Goal: Task Accomplishment & Management: Use online tool/utility

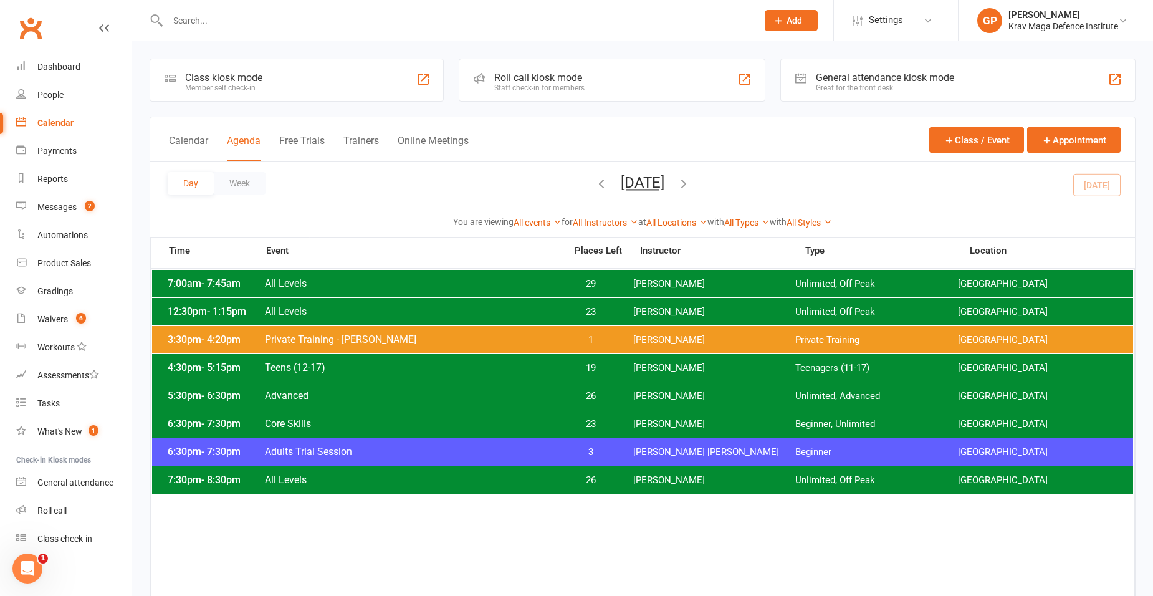
click at [468, 398] on span "Advanced" at bounding box center [411, 396] width 294 height 12
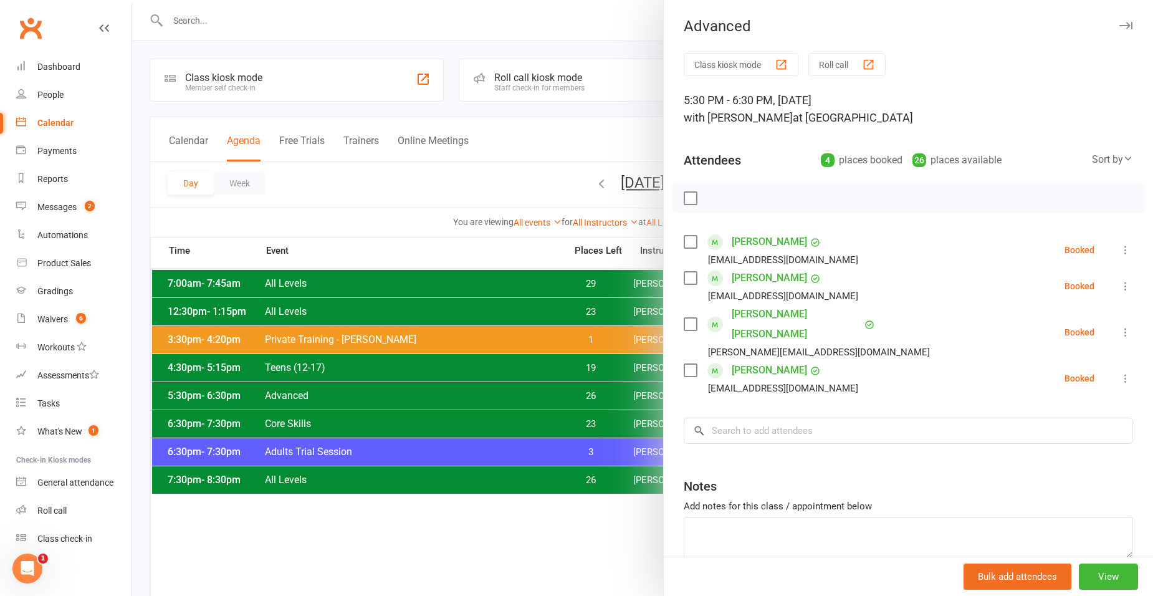
click at [531, 166] on div at bounding box center [642, 298] width 1021 height 596
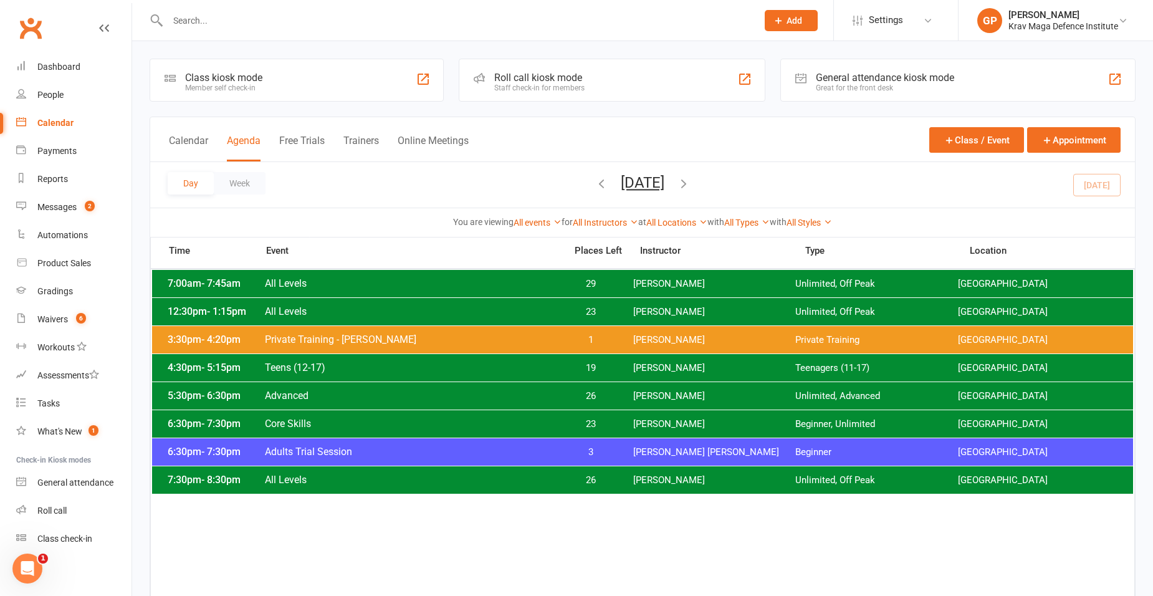
click at [591, 416] on div "6:30pm - 7:30pm Core Skills 23 Giacomo Palladin Beginner, Unlimited Surry Hills…" at bounding box center [642, 423] width 981 height 27
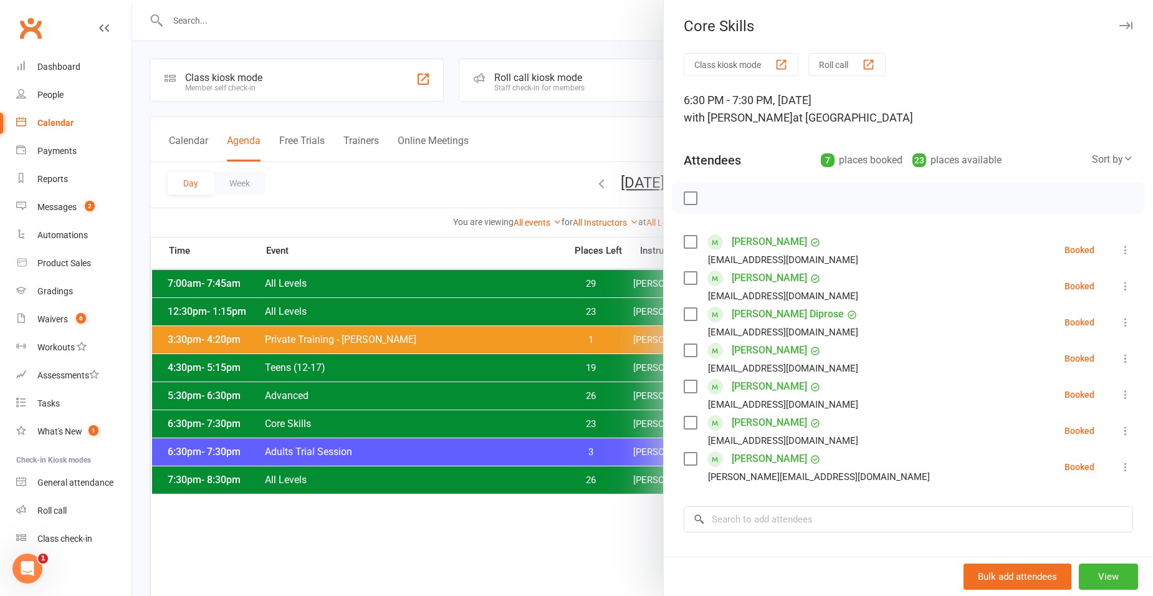
click at [340, 360] on div at bounding box center [642, 298] width 1021 height 596
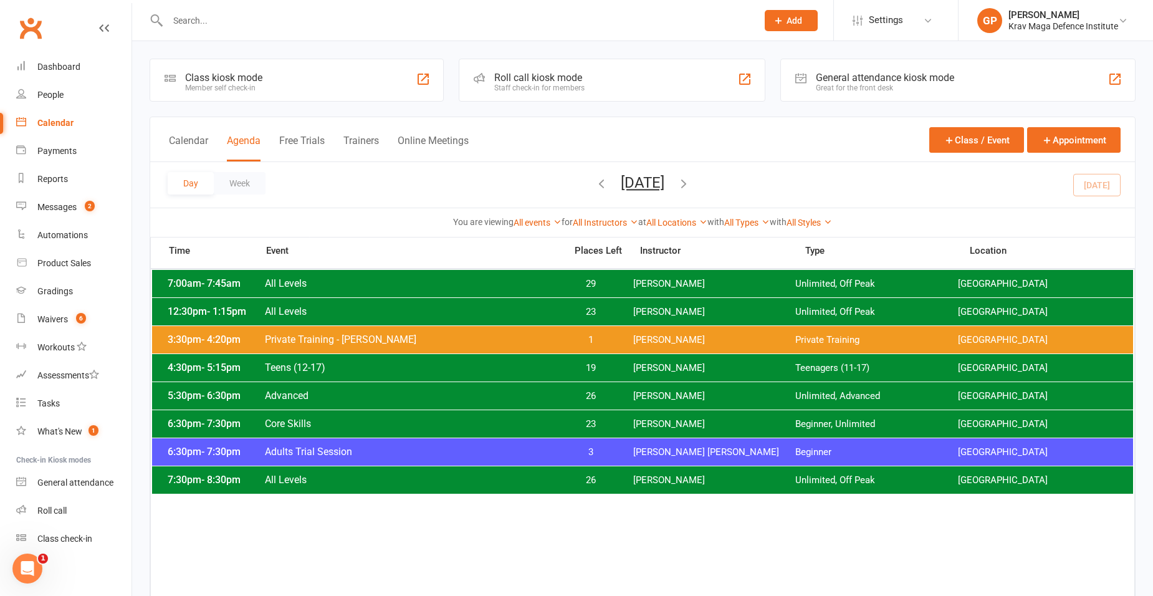
click at [579, 456] on span "3" at bounding box center [591, 452] width 65 height 12
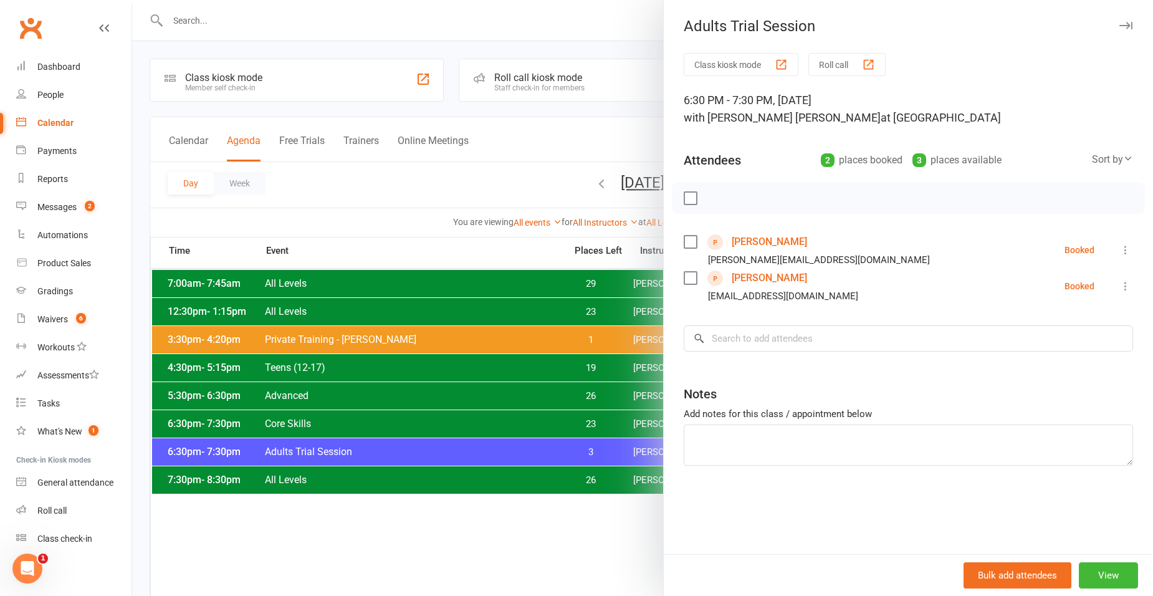
click at [479, 433] on div at bounding box center [642, 298] width 1021 height 596
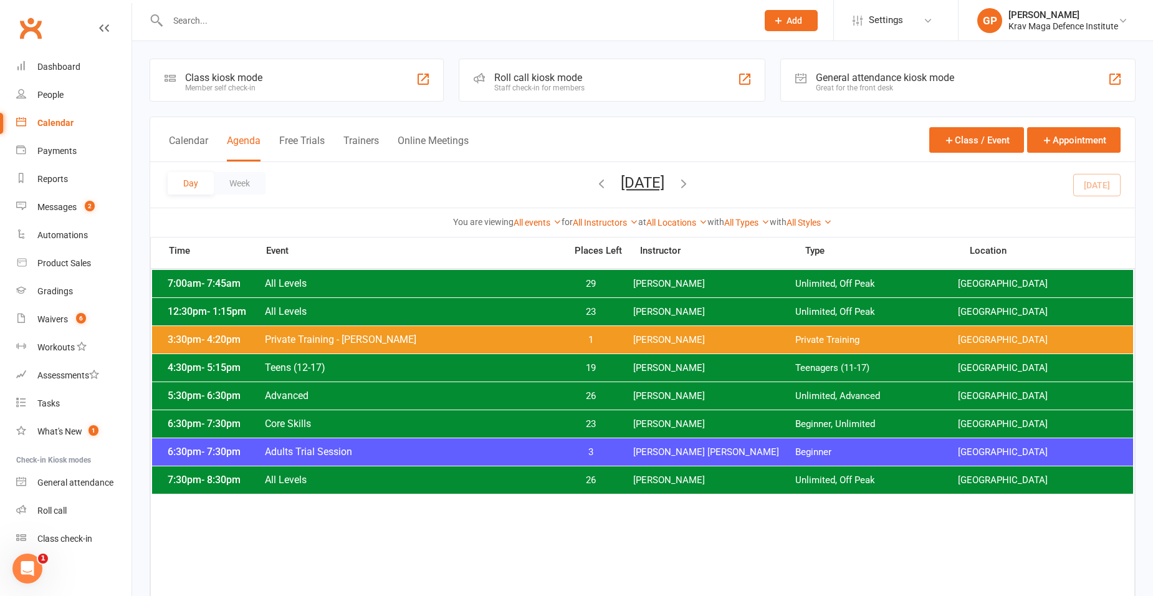
click at [588, 482] on span "26" at bounding box center [591, 480] width 65 height 12
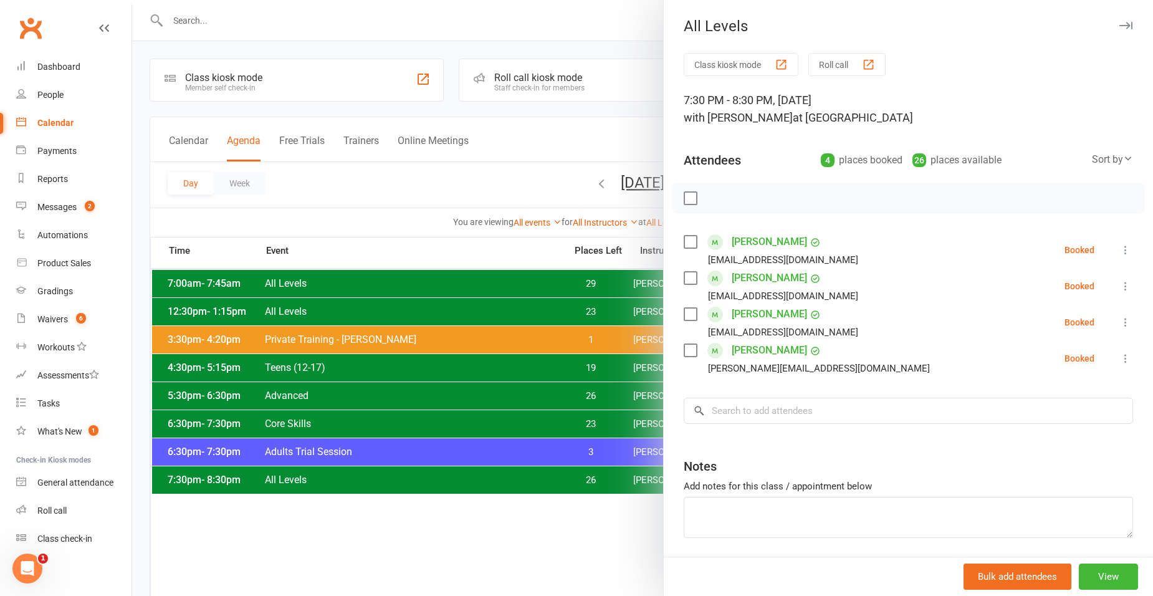
click at [557, 425] on div at bounding box center [642, 298] width 1021 height 596
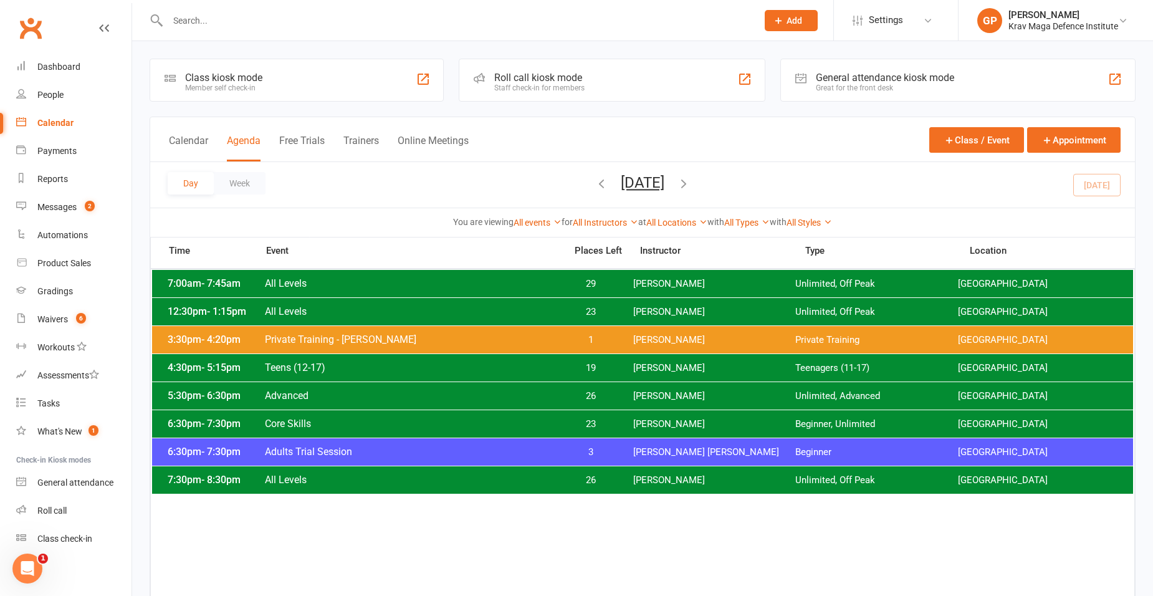
click at [256, 24] on input "text" at bounding box center [456, 20] width 585 height 17
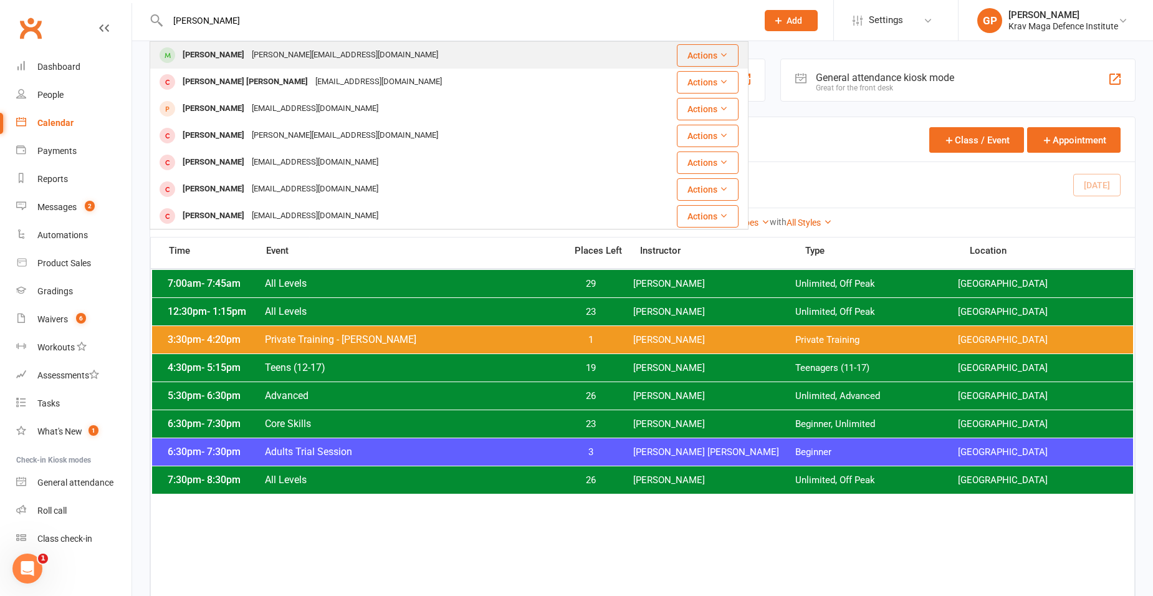
type input "katy"
click at [307, 65] on div "Katy Toole yvonne_toole@yahoo.com" at bounding box center [405, 55] width 509 height 26
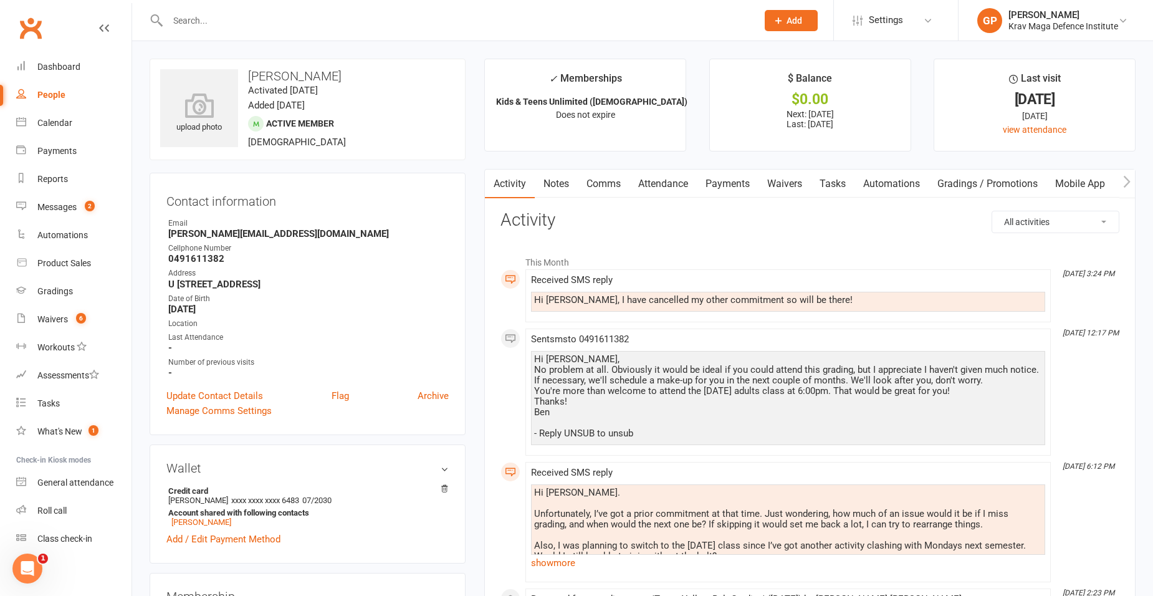
click at [795, 190] on link "Waivers" at bounding box center [785, 184] width 52 height 29
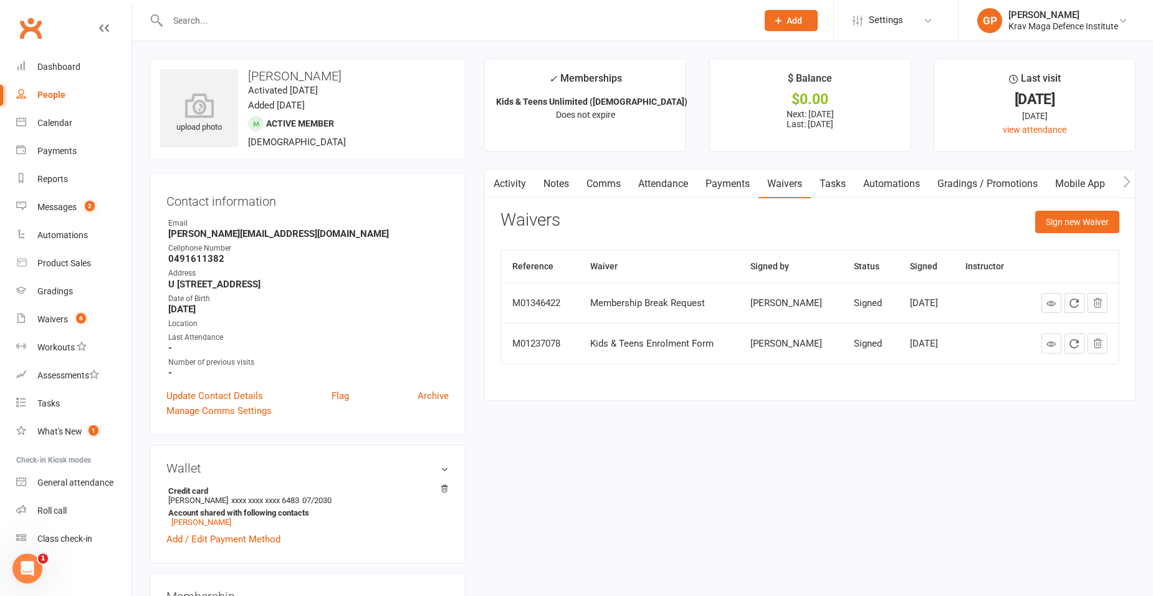
click at [359, 344] on div "Last Attendance" at bounding box center [308, 338] width 281 height 12
drag, startPoint x: 276, startPoint y: 512, endPoint x: 334, endPoint y: 509, distance: 57.4
click at [334, 509] on li "Credit card Yvonne Toole xxxx xxxx xxxx 6483 07/2030 Account shared with follow…" at bounding box center [307, 506] width 282 height 44
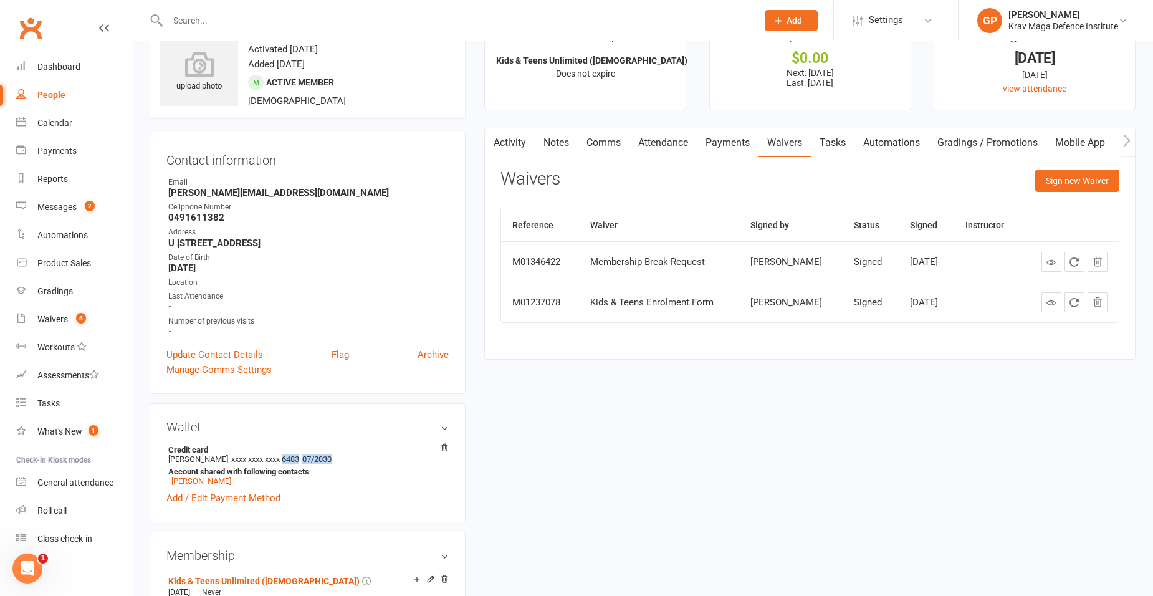
scroll to position [62, 0]
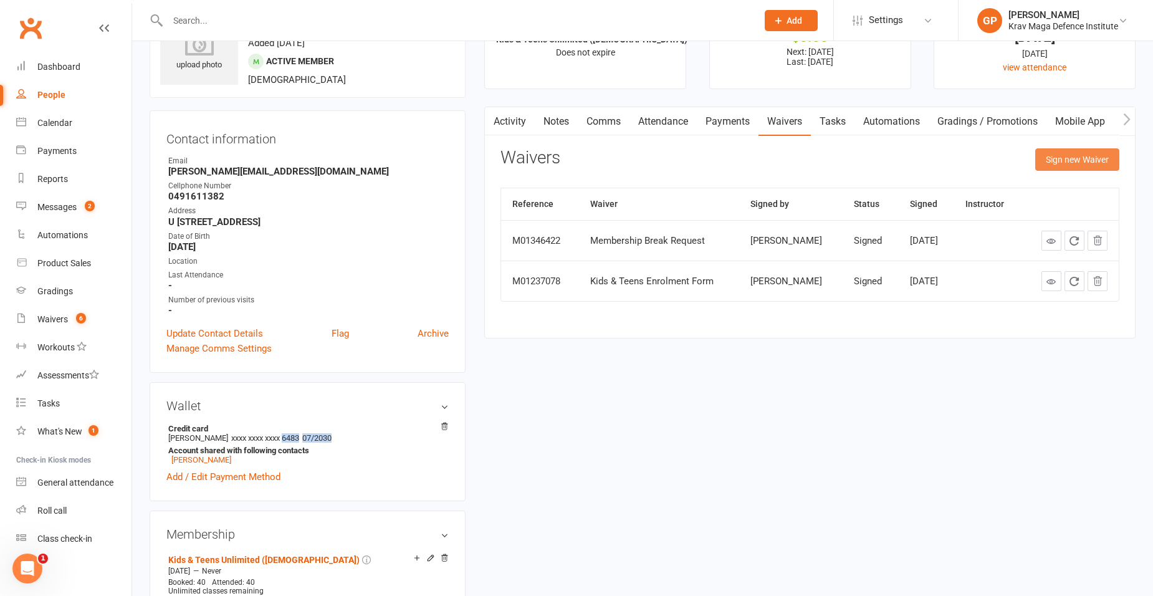
click at [1114, 155] on button "Sign new Waiver" at bounding box center [1078, 159] width 84 height 22
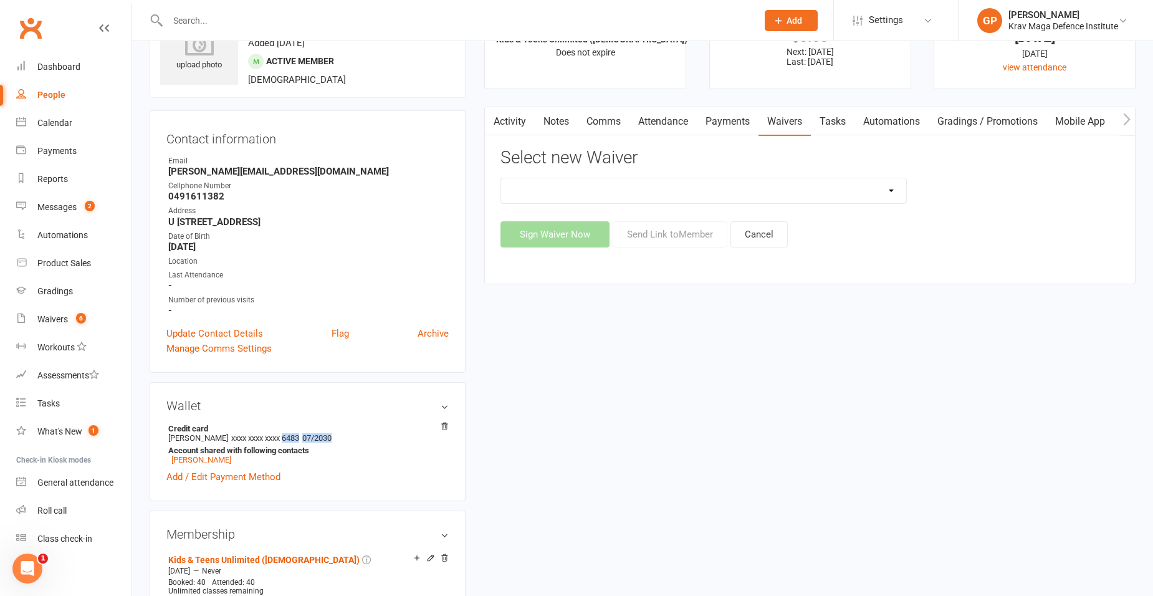
click at [773, 186] on select "5-Week Challenge Enrolment Form 6 Month Pre Pay Adult Elite Upgrade Adult Enrol…" at bounding box center [703, 190] width 405 height 25
select select "12124"
click at [501, 178] on select "5-Week Challenge Enrolment Form 6 Month Pre Pay Adult Elite Upgrade Adult Enrol…" at bounding box center [703, 190] width 405 height 25
click at [677, 233] on button "Send Link to Member" at bounding box center [670, 234] width 115 height 26
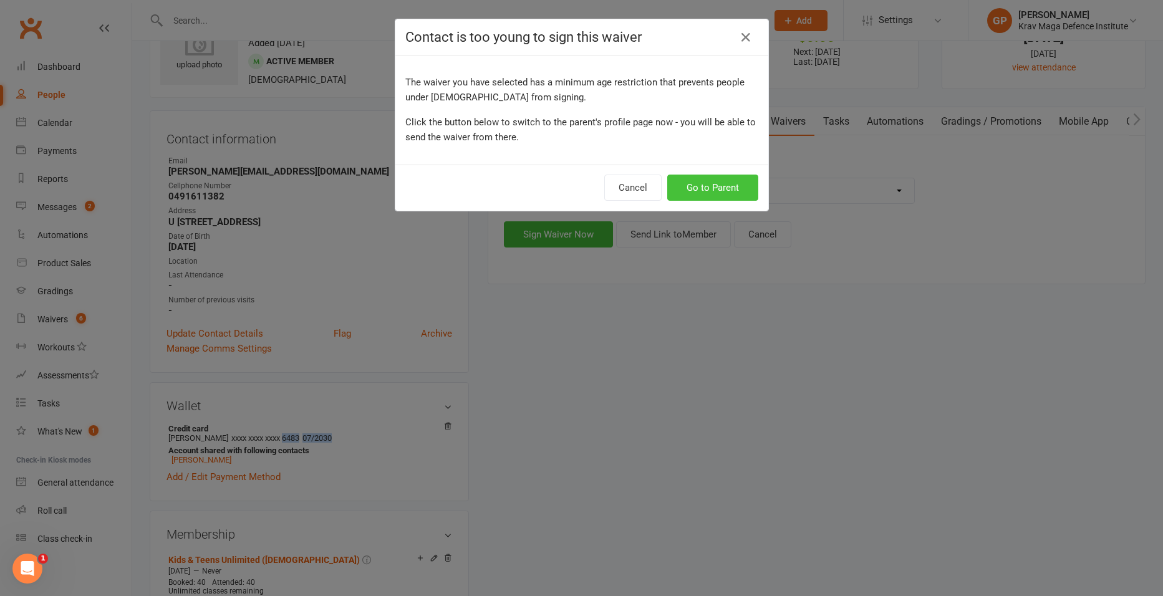
click at [708, 190] on button "Go to Parent" at bounding box center [712, 188] width 91 height 26
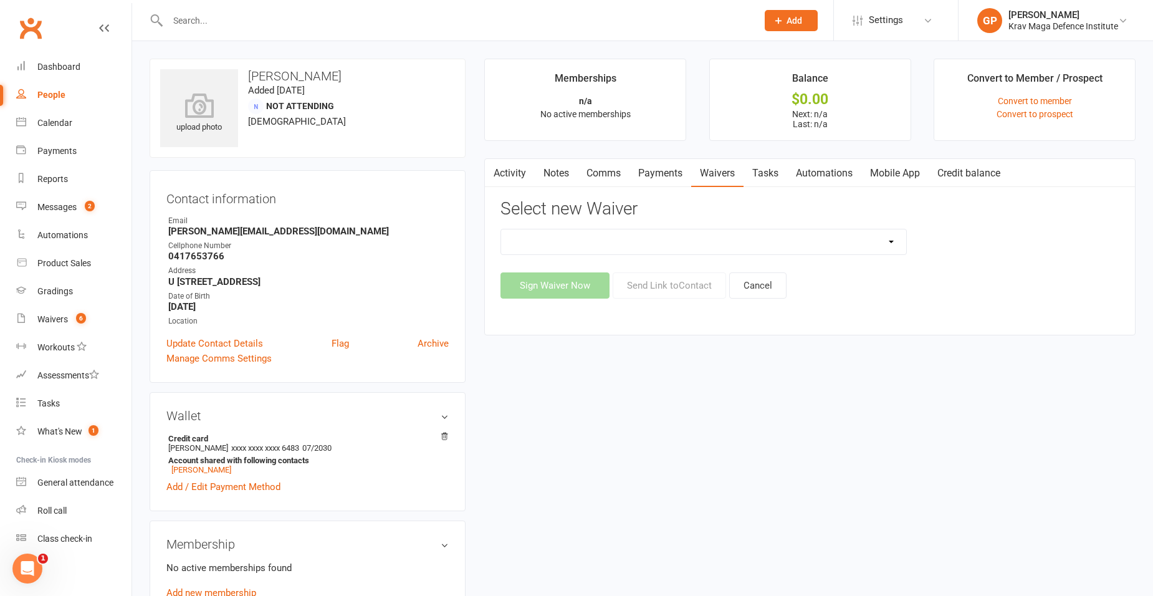
click at [685, 245] on select "5-Week Challenge Enrolment Form 6 Month Pre Pay Adult Elite Upgrade Adult Enrol…" at bounding box center [703, 241] width 405 height 25
select select "12124"
click at [501, 229] on select "5-Week Challenge Enrolment Form 6 Month Pre Pay Adult Elite Upgrade Adult Enrol…" at bounding box center [703, 241] width 405 height 25
click at [652, 286] on button "Send Link to Contact" at bounding box center [669, 285] width 113 height 26
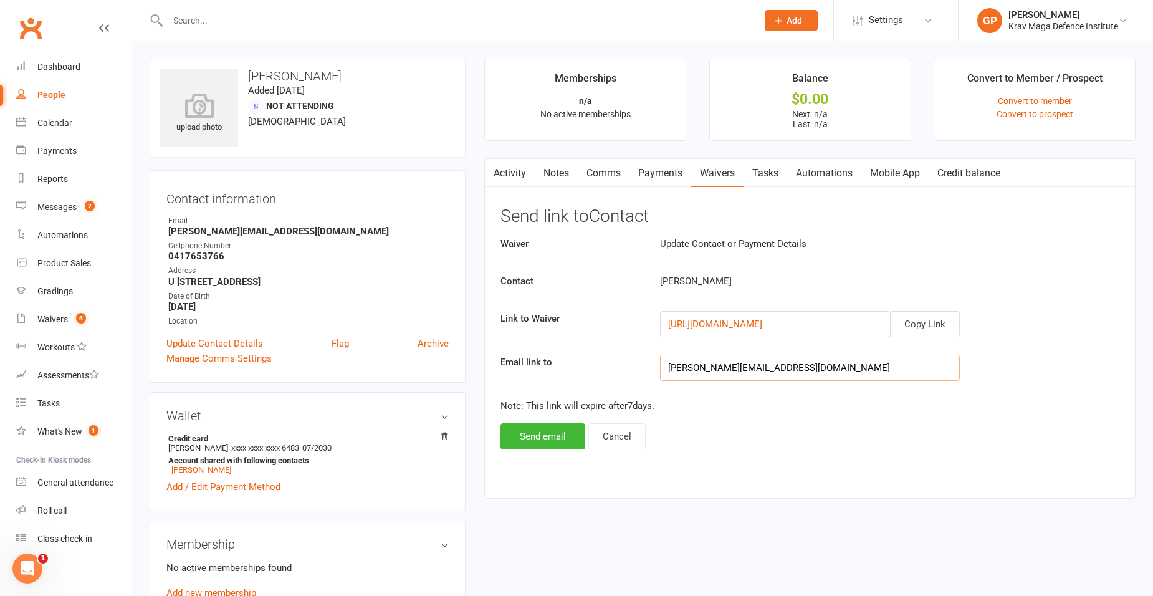
click at [807, 362] on input "[PERSON_NAME][EMAIL_ADDRESS][DOMAIN_NAME]" at bounding box center [810, 368] width 300 height 26
click at [551, 439] on button "Send email" at bounding box center [543, 436] width 85 height 26
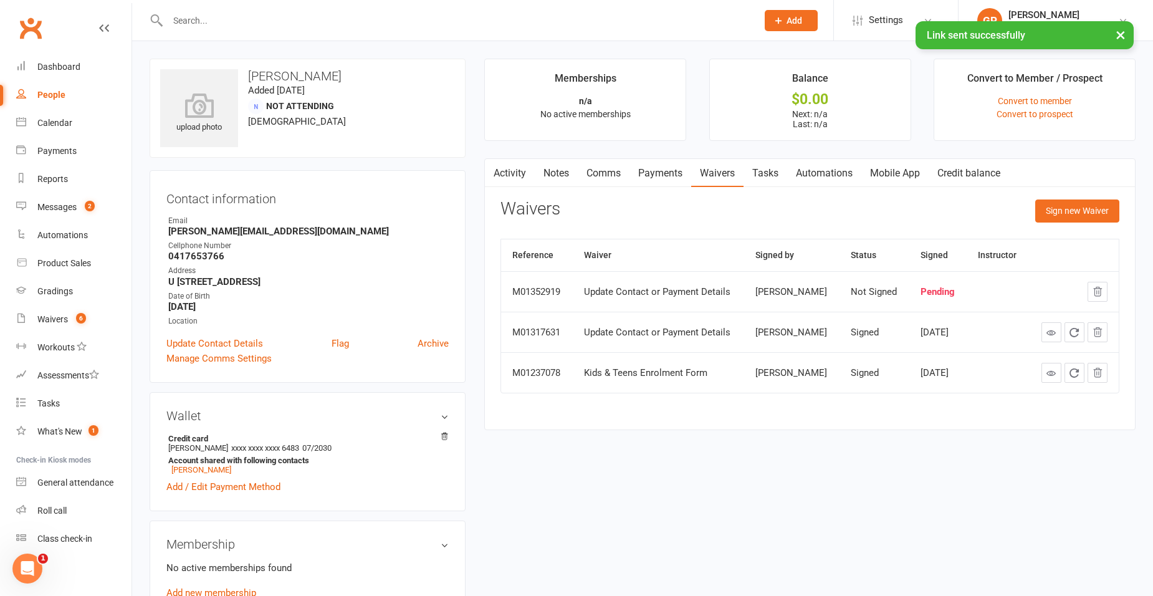
scroll to position [125, 0]
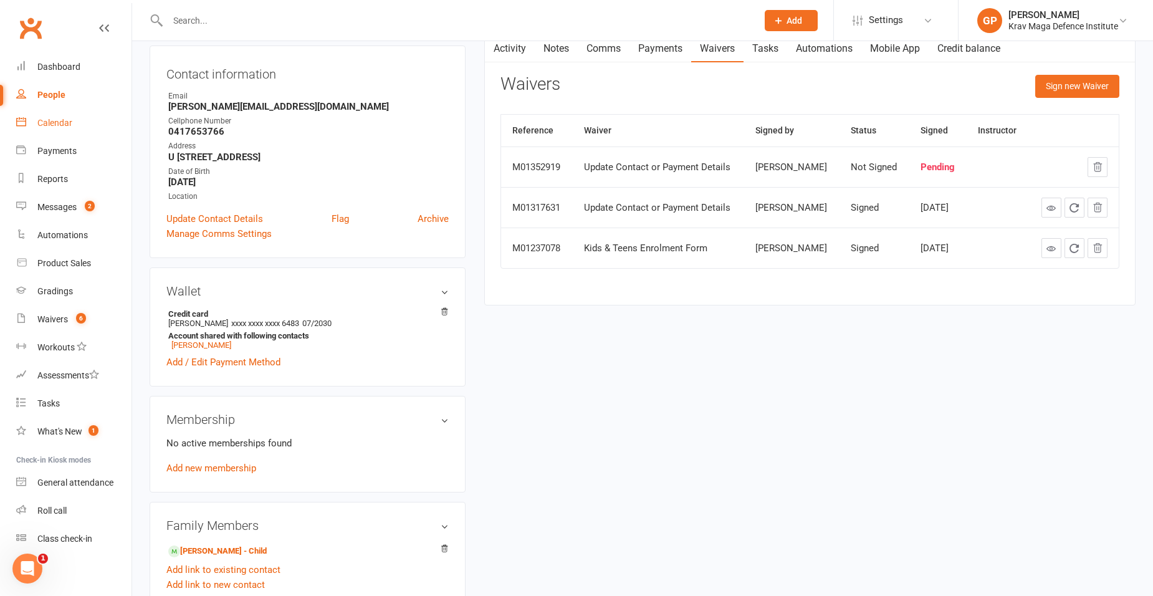
click at [74, 115] on link "Calendar" at bounding box center [73, 123] width 115 height 28
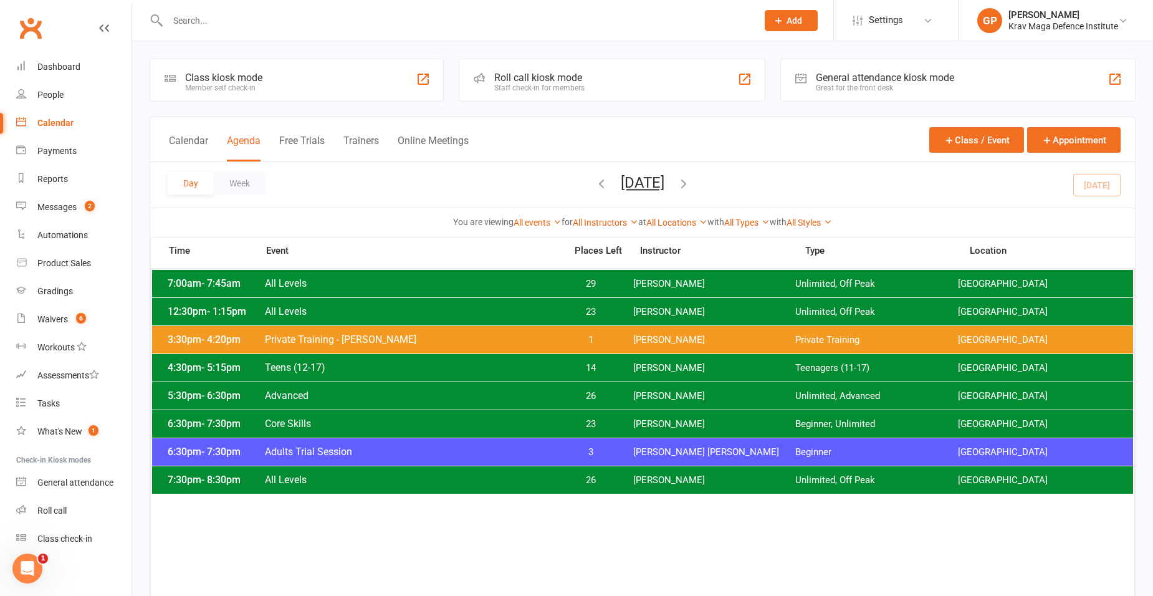
click at [338, 367] on span "Teens (12-17)" at bounding box center [411, 368] width 294 height 12
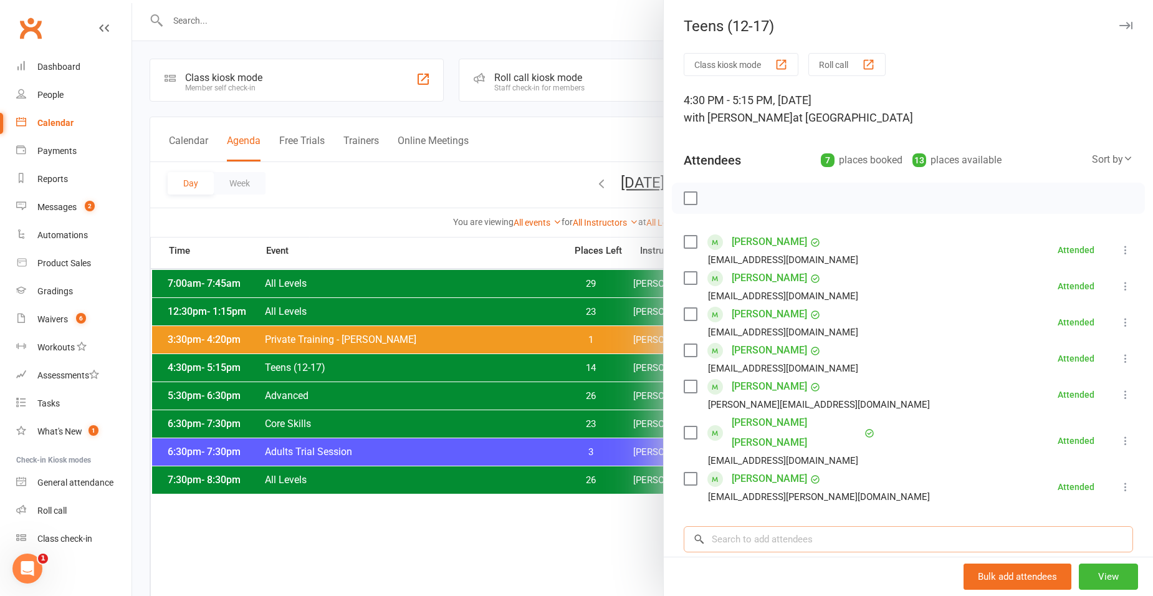
click at [763, 526] on input "search" at bounding box center [909, 539] width 450 height 26
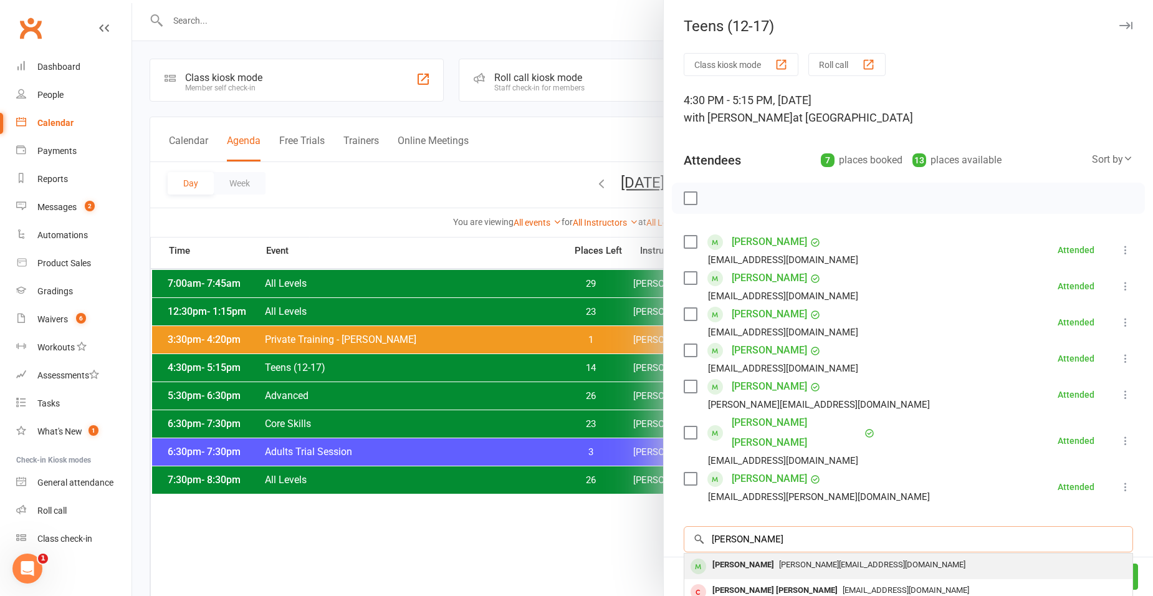
type input "katy"
click at [783, 560] on span "[PERSON_NAME][EMAIL_ADDRESS][DOMAIN_NAME]" at bounding box center [872, 564] width 186 height 9
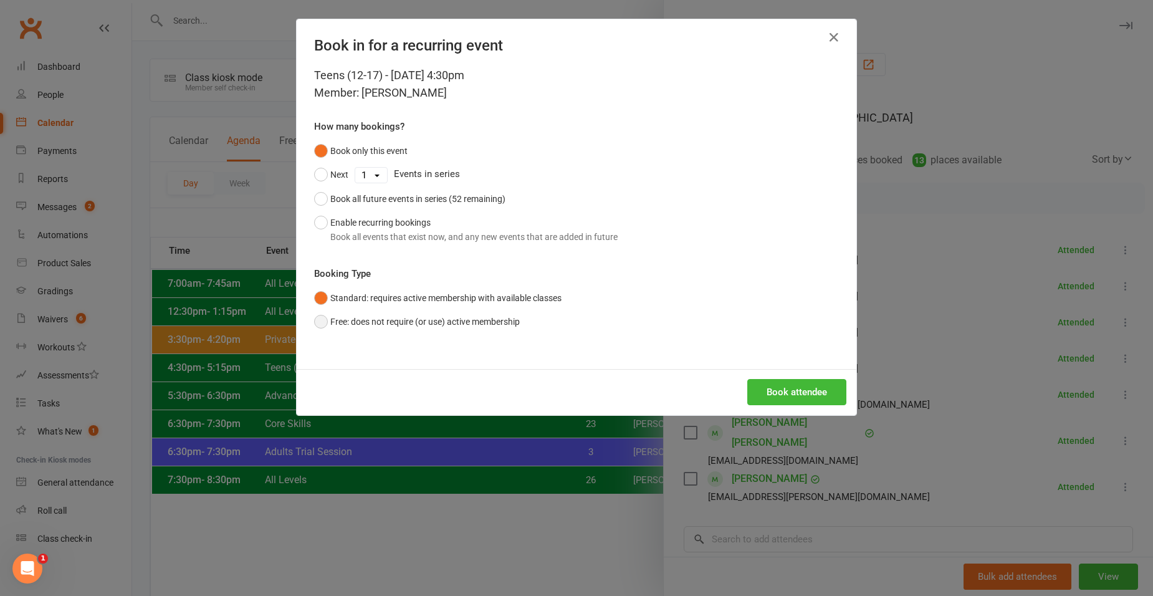
click at [380, 320] on button "Free: does not require (or use) active membership" at bounding box center [417, 322] width 206 height 24
click at [809, 380] on button "Book attendee" at bounding box center [797, 392] width 99 height 26
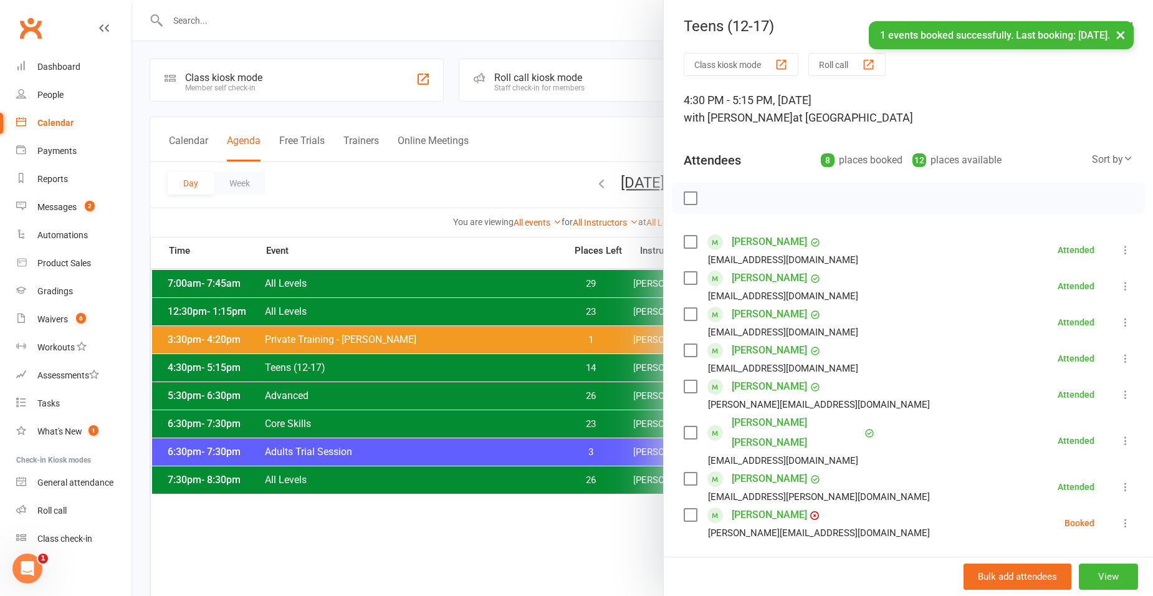
click at [1120, 517] on icon at bounding box center [1126, 523] width 12 height 12
click at [1069, 585] on link "Check in" at bounding box center [1060, 597] width 146 height 25
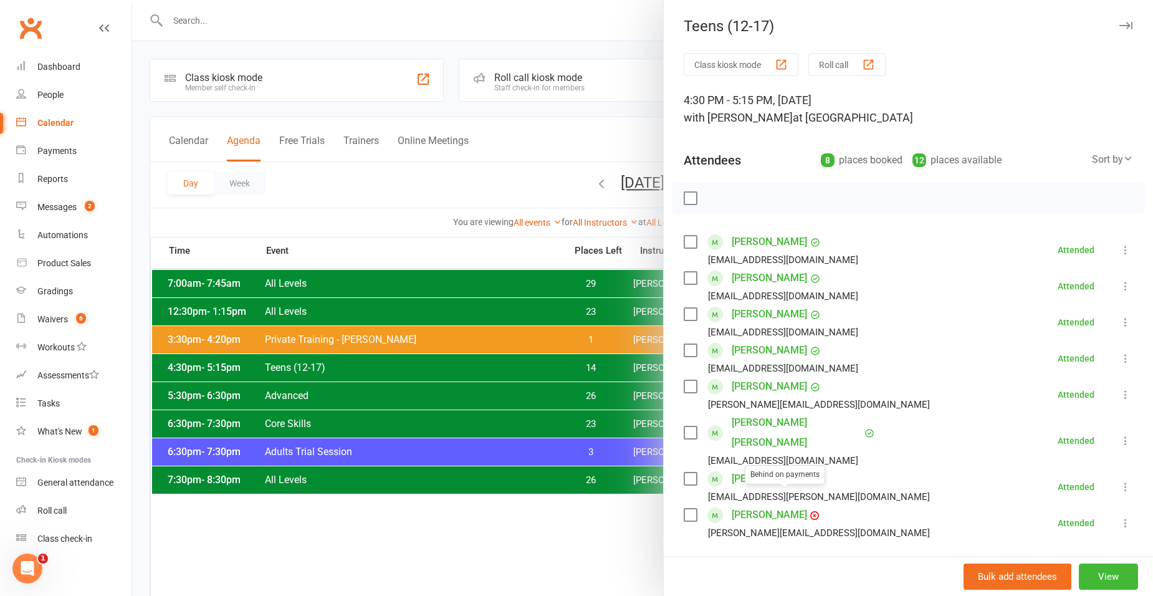
click at [807, 509] on span at bounding box center [813, 514] width 12 height 11
click at [810, 511] on icon at bounding box center [815, 516] width 10 height 10
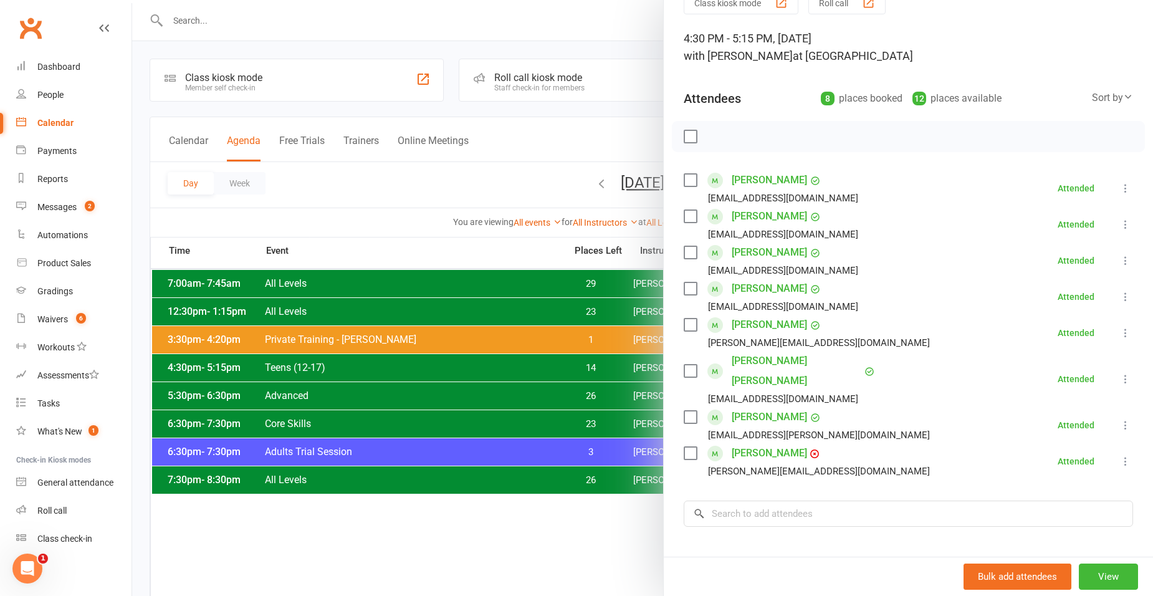
scroll to position [62, 0]
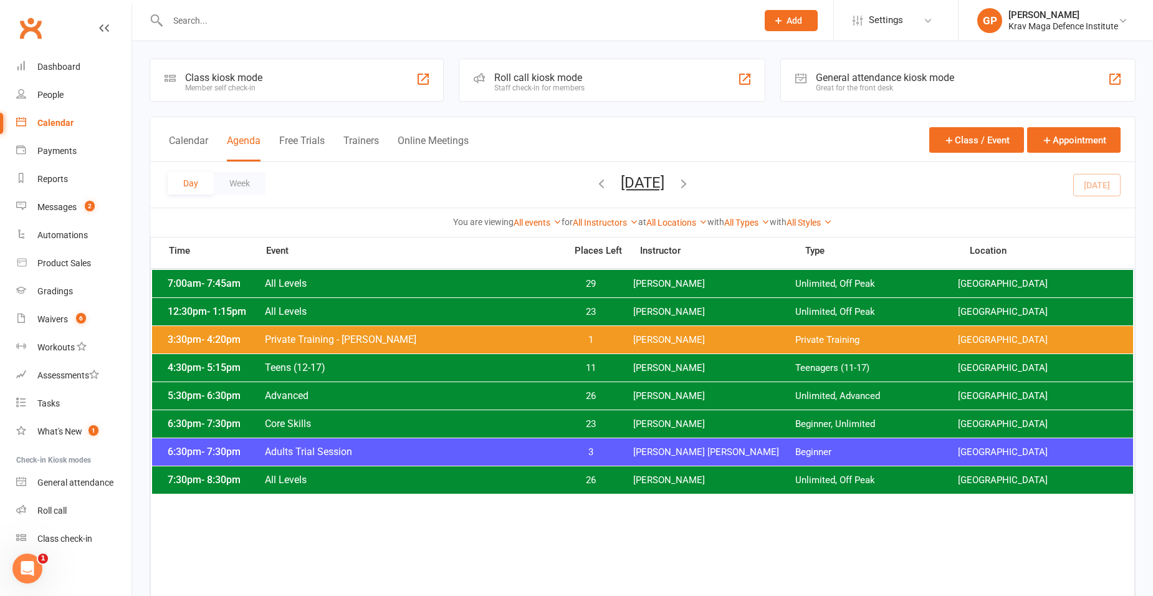
click at [547, 370] on span "Teens (12-17)" at bounding box center [411, 368] width 294 height 12
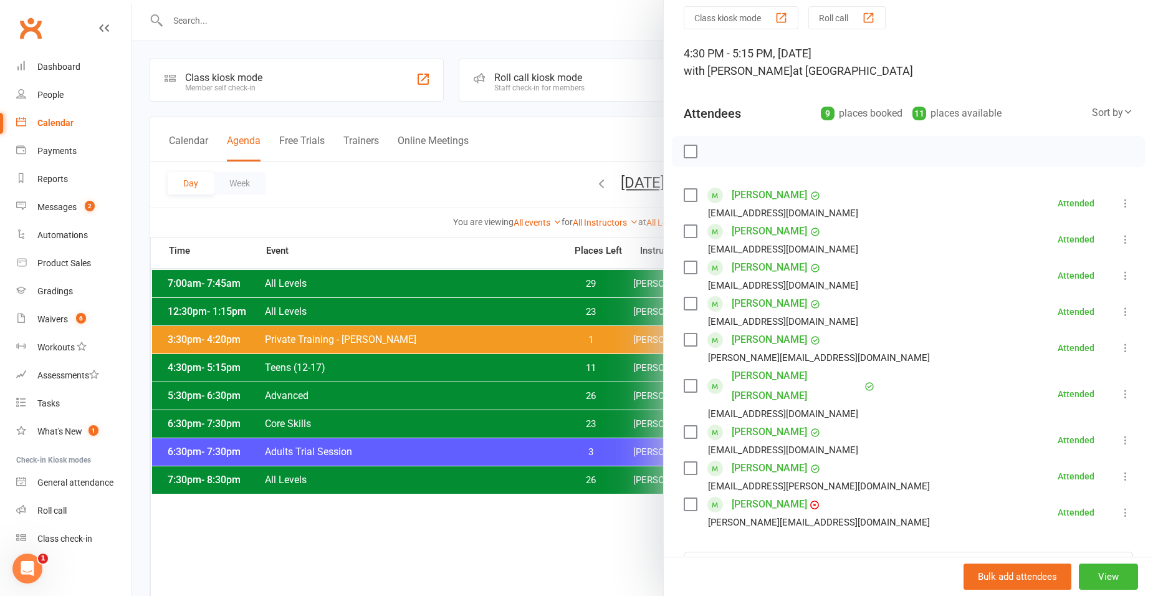
scroll to position [125, 0]
